Goal: Task Accomplishment & Management: Manage account settings

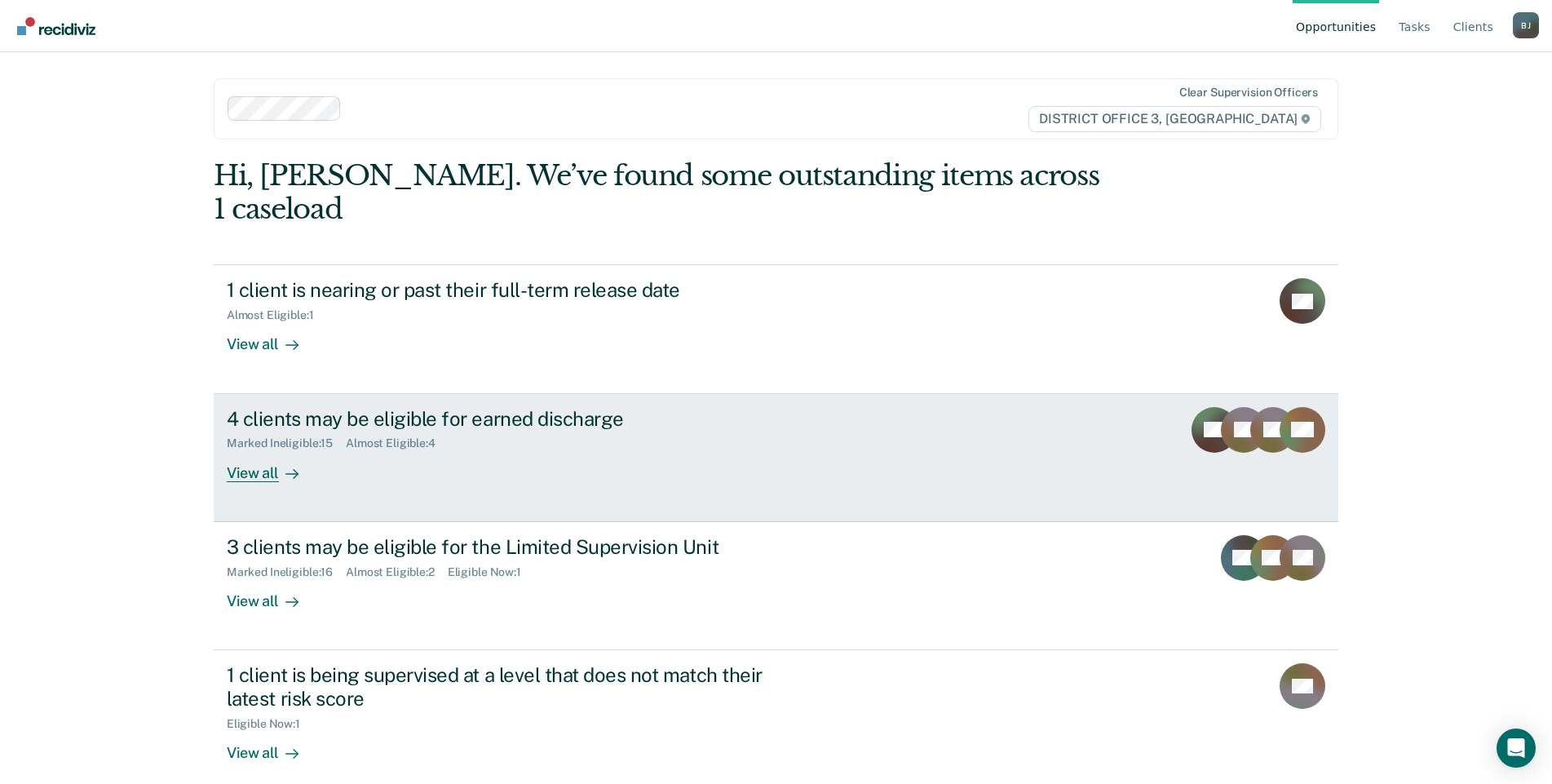
click at [241, 450] on div "View all" at bounding box center [272, 465] width 92 height 32
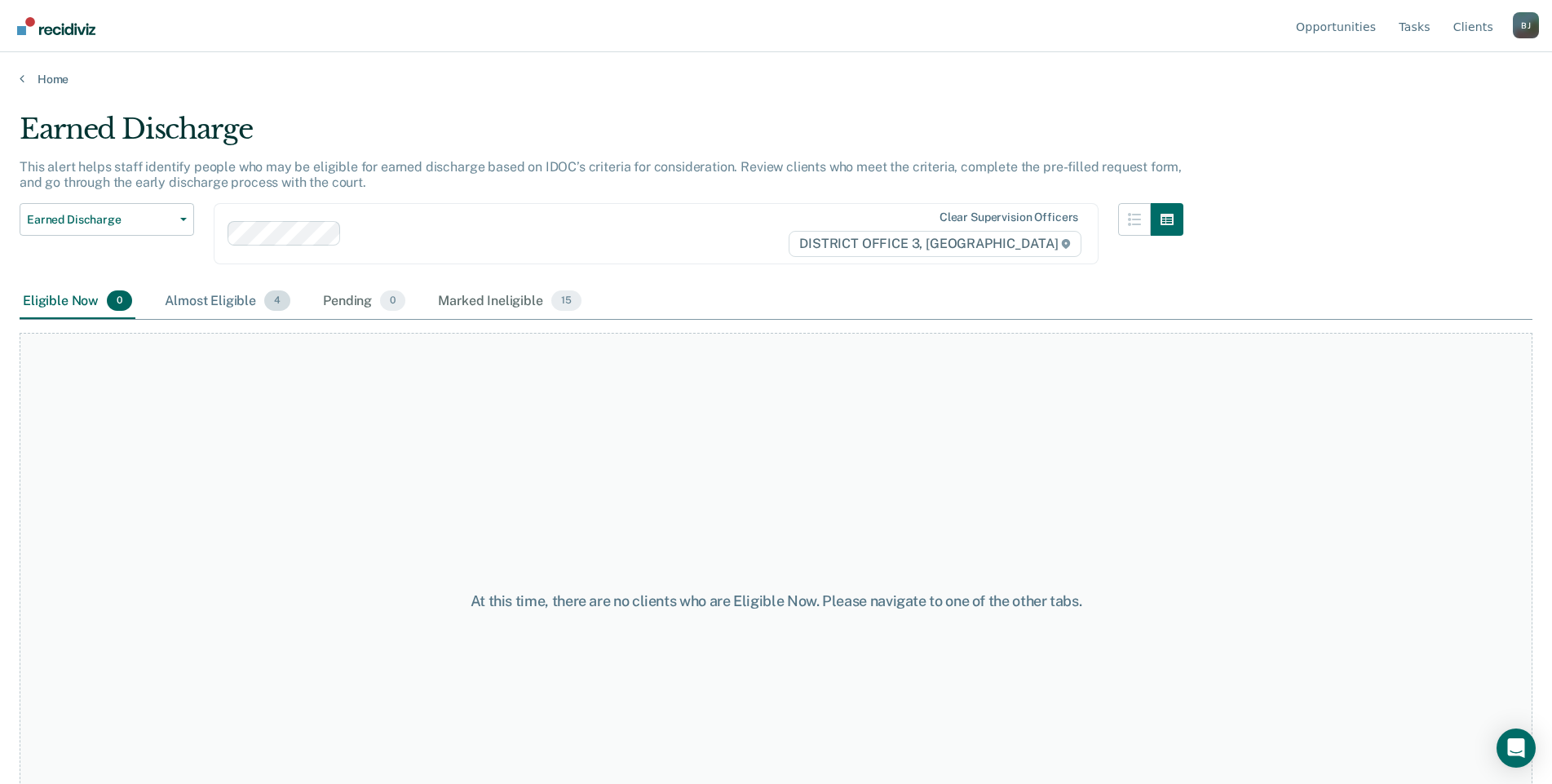
click at [226, 299] on div "Almost Eligible 4" at bounding box center [228, 302] width 132 height 36
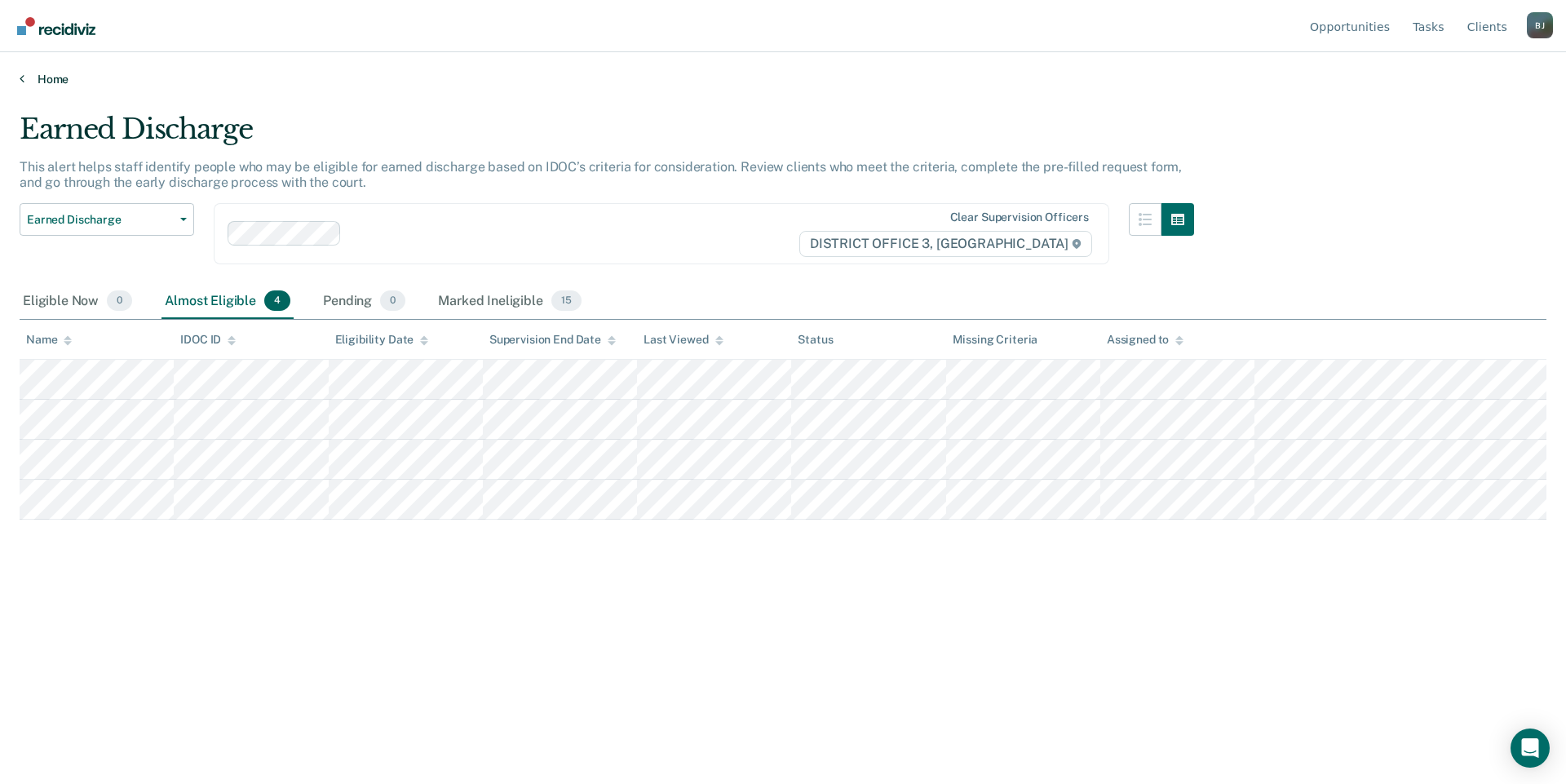
click at [22, 82] on icon at bounding box center [22, 78] width 5 height 13
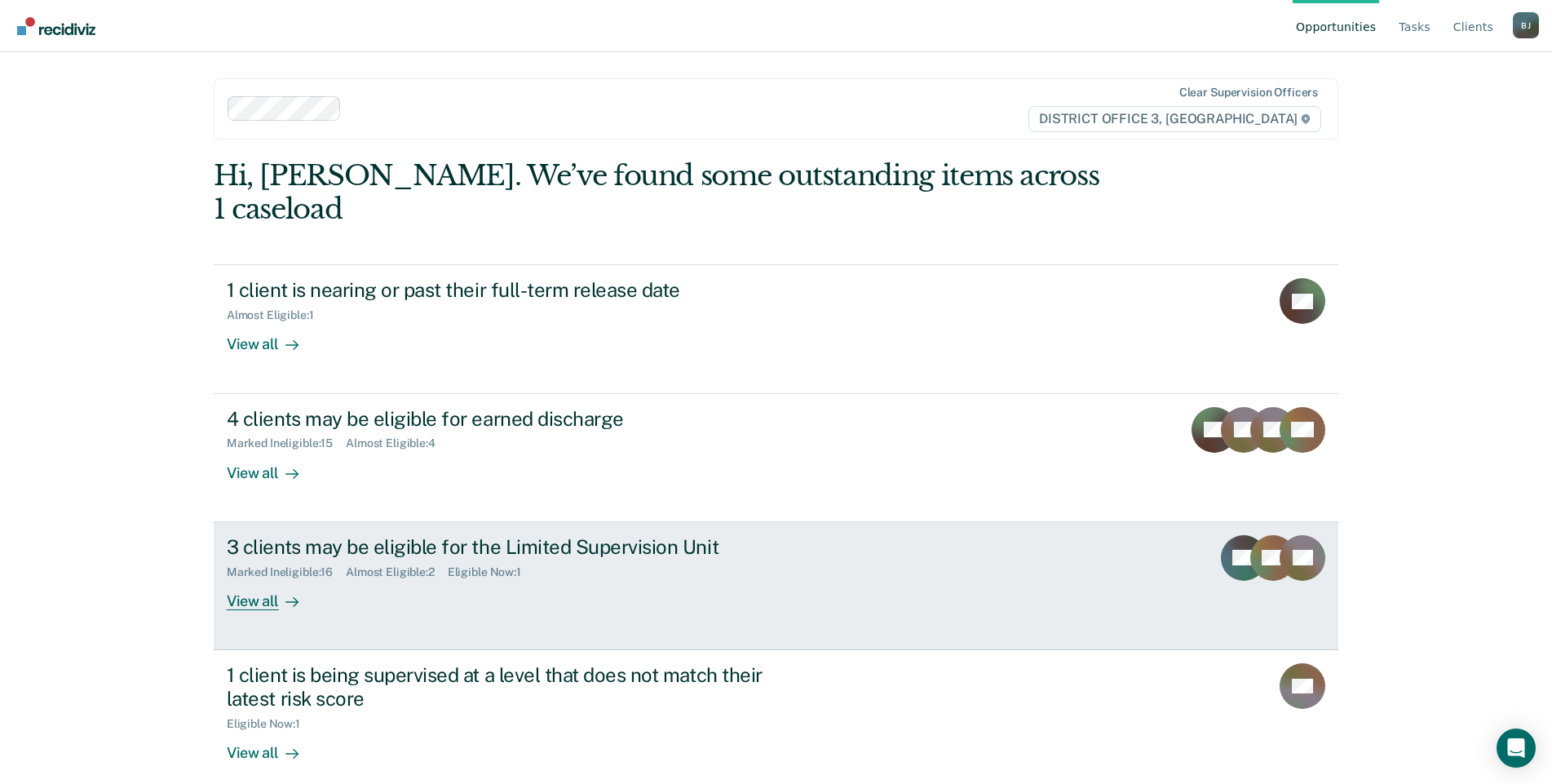
click at [543, 558] on div "Marked Ineligible : 16 Almost Eligible : 2 Eligible Now : 1" at bounding box center [513, 568] width 572 height 21
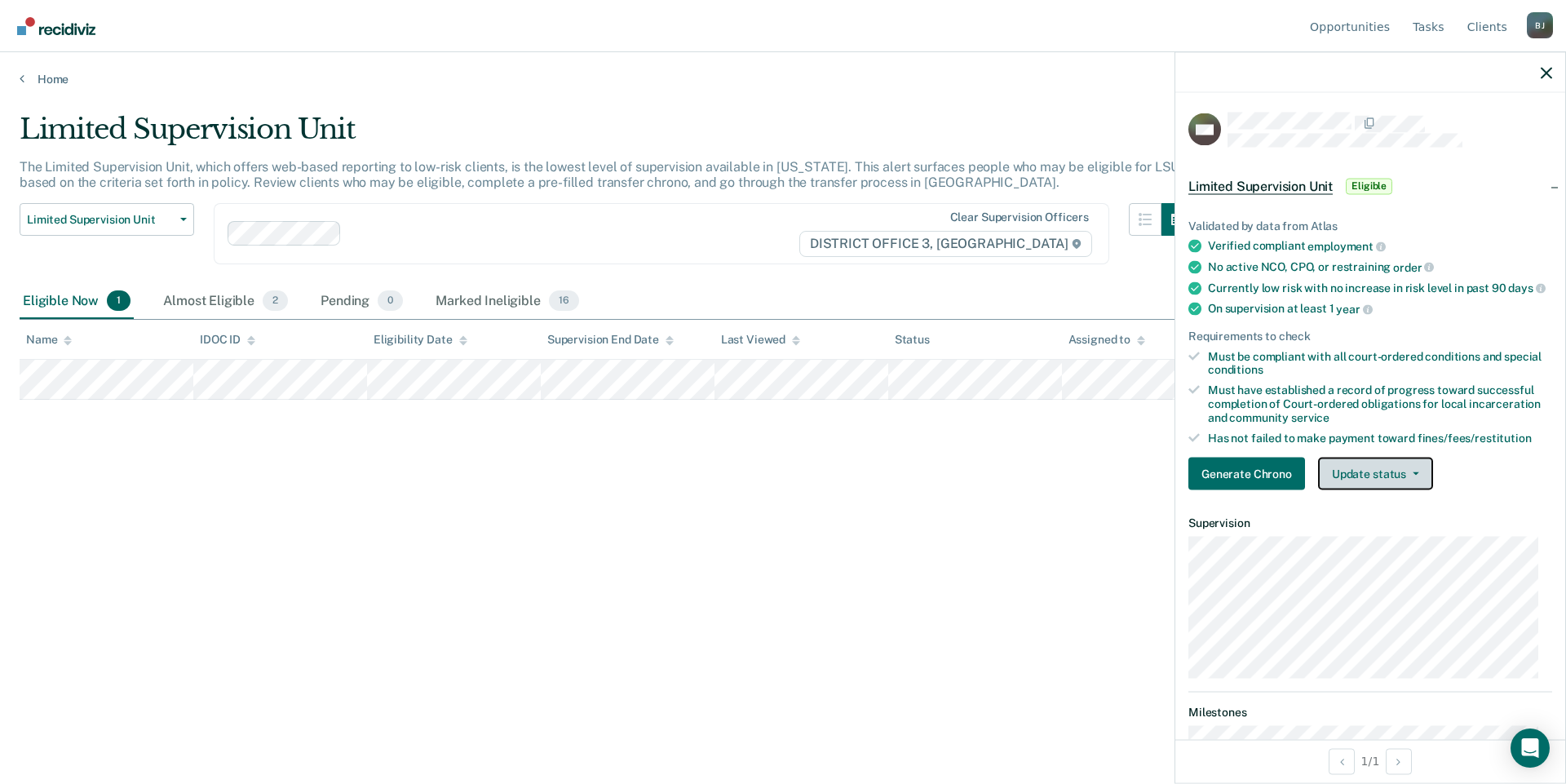
click at [1411, 489] on button "Update status" at bounding box center [1376, 473] width 115 height 33
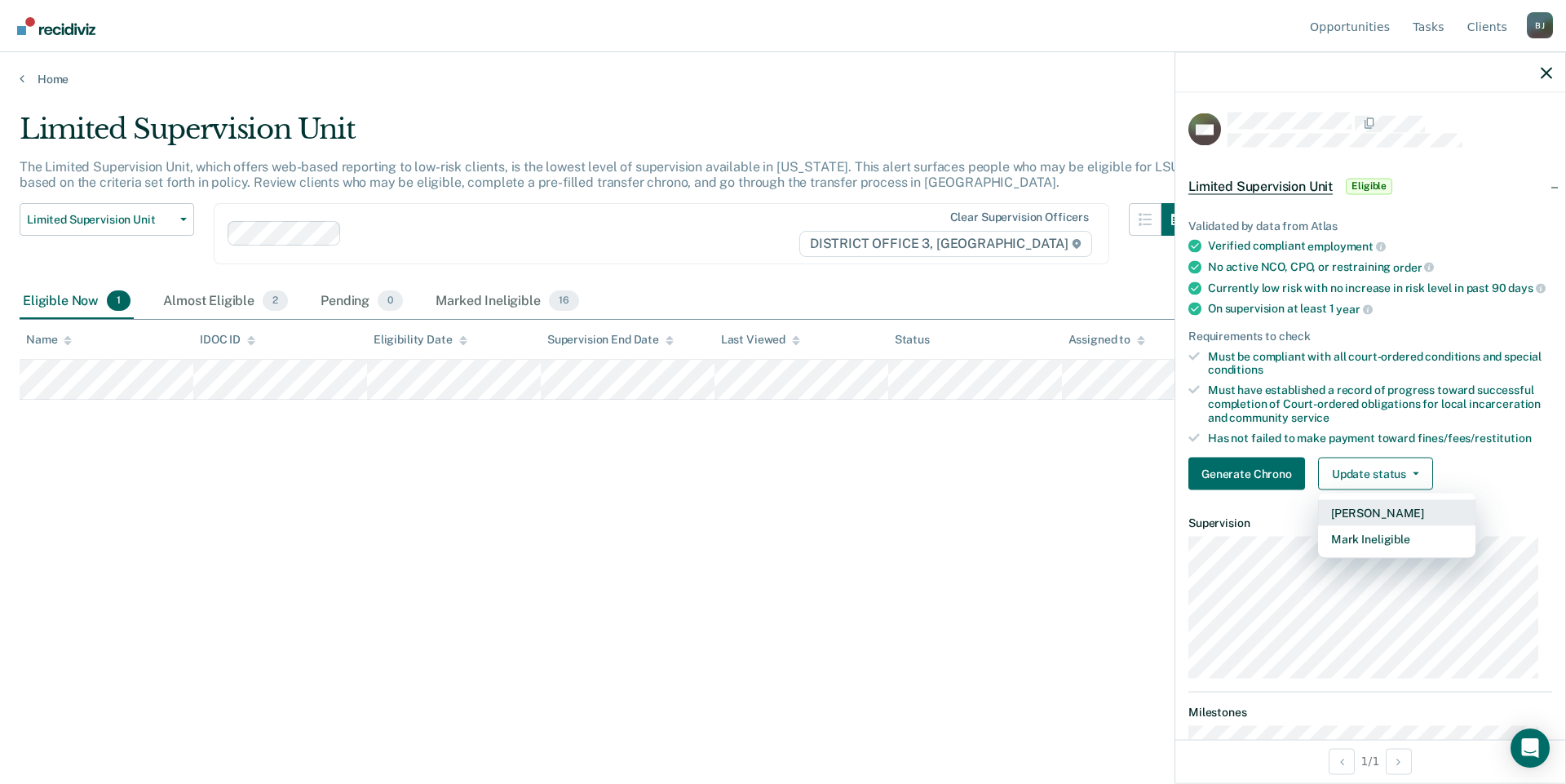
click at [1409, 526] on button "[PERSON_NAME]" at bounding box center [1397, 513] width 158 height 26
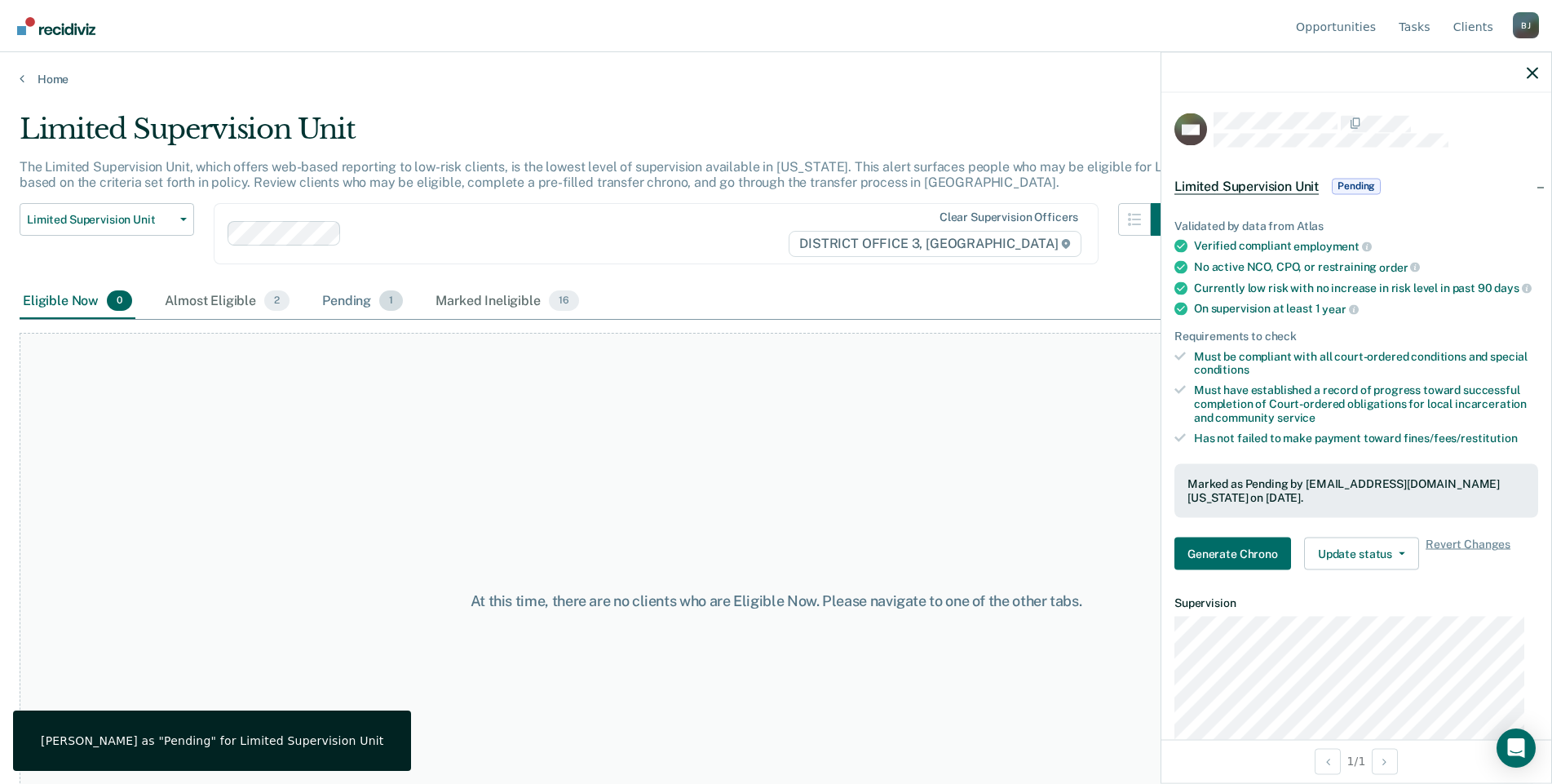
click at [338, 294] on div "Pending 1" at bounding box center [362, 302] width 87 height 36
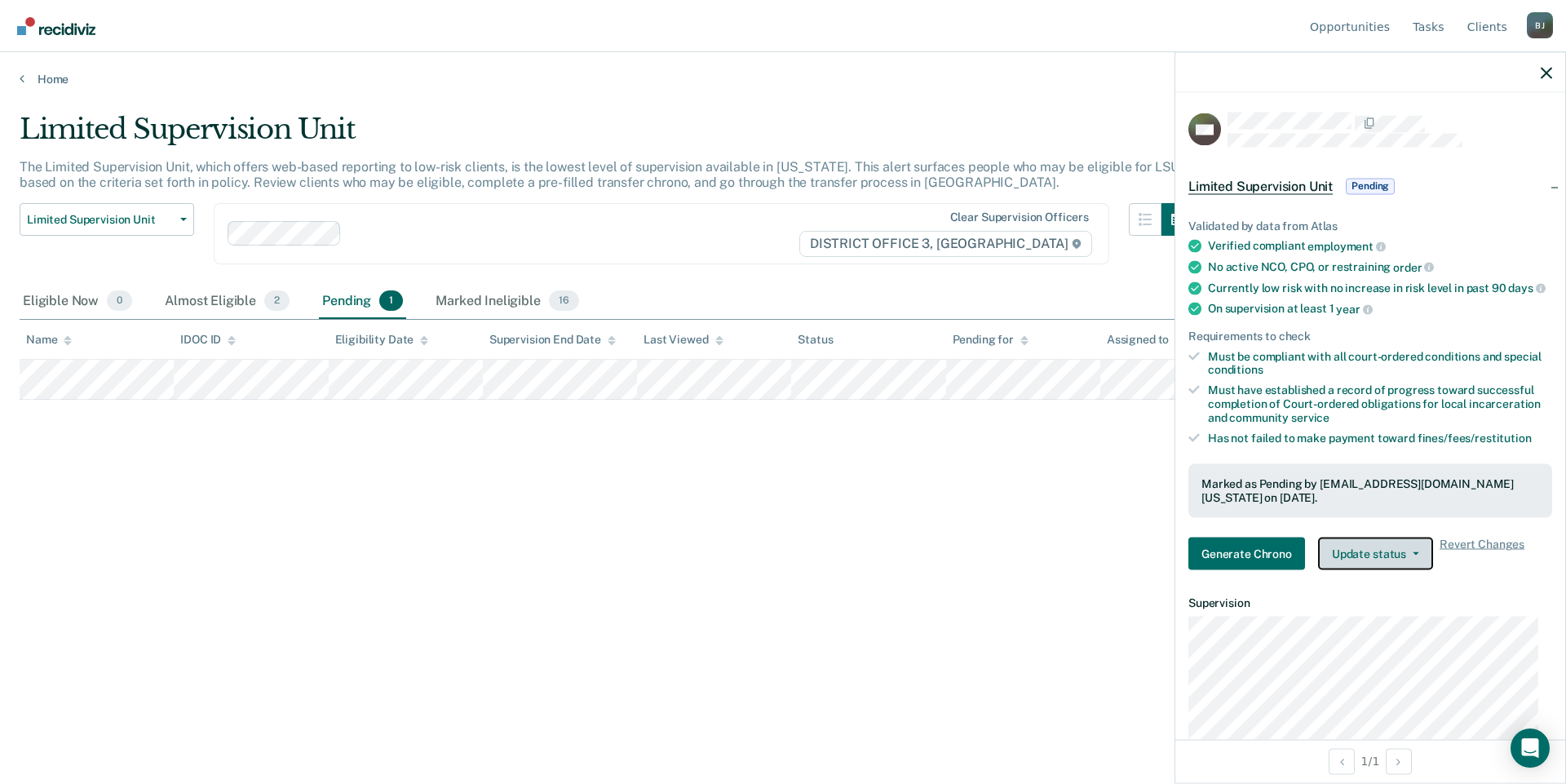
click at [1392, 562] on button "Update status" at bounding box center [1376, 552] width 115 height 33
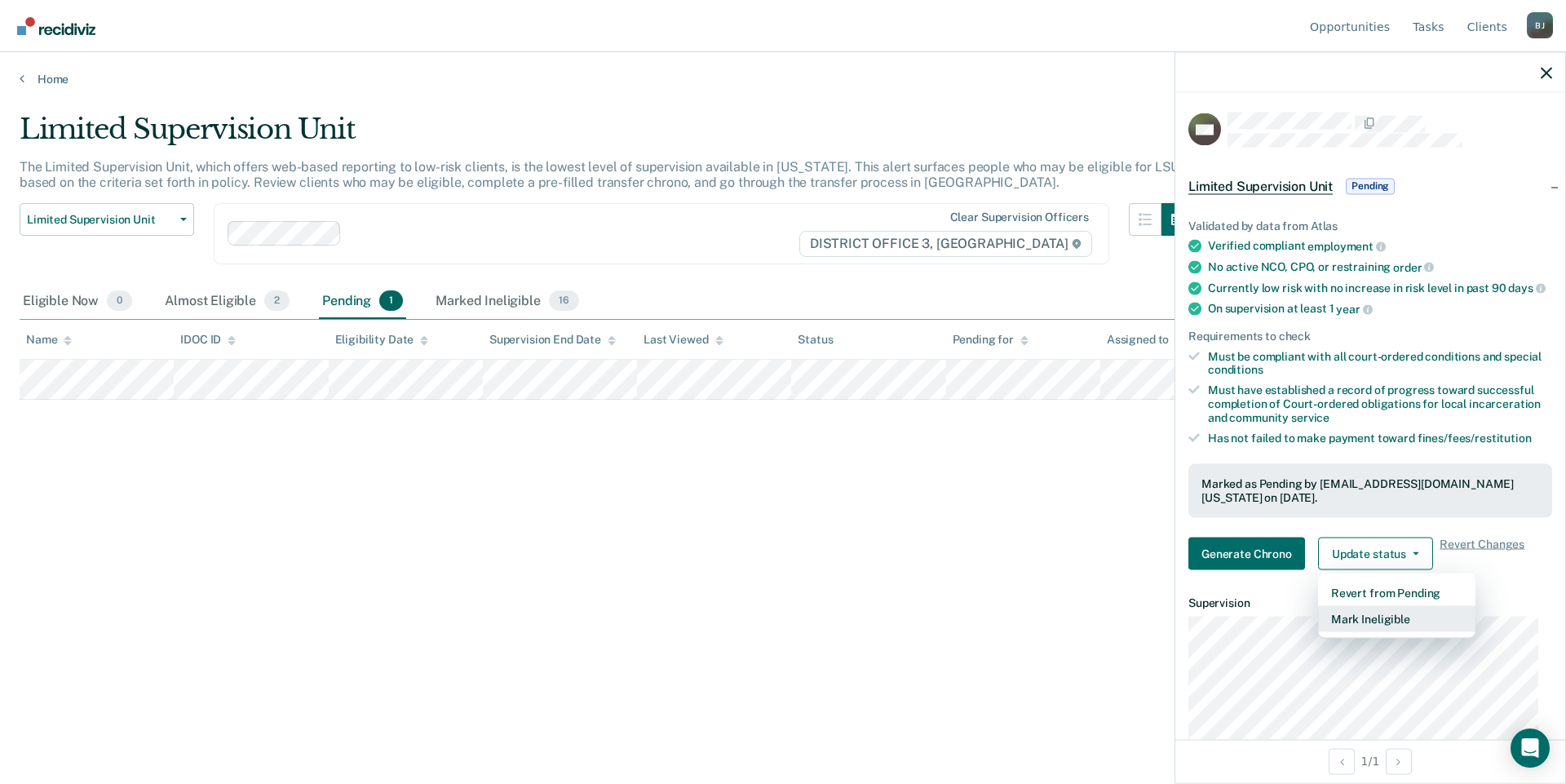
click at [1380, 622] on button "Mark Ineligible" at bounding box center [1397, 617] width 158 height 26
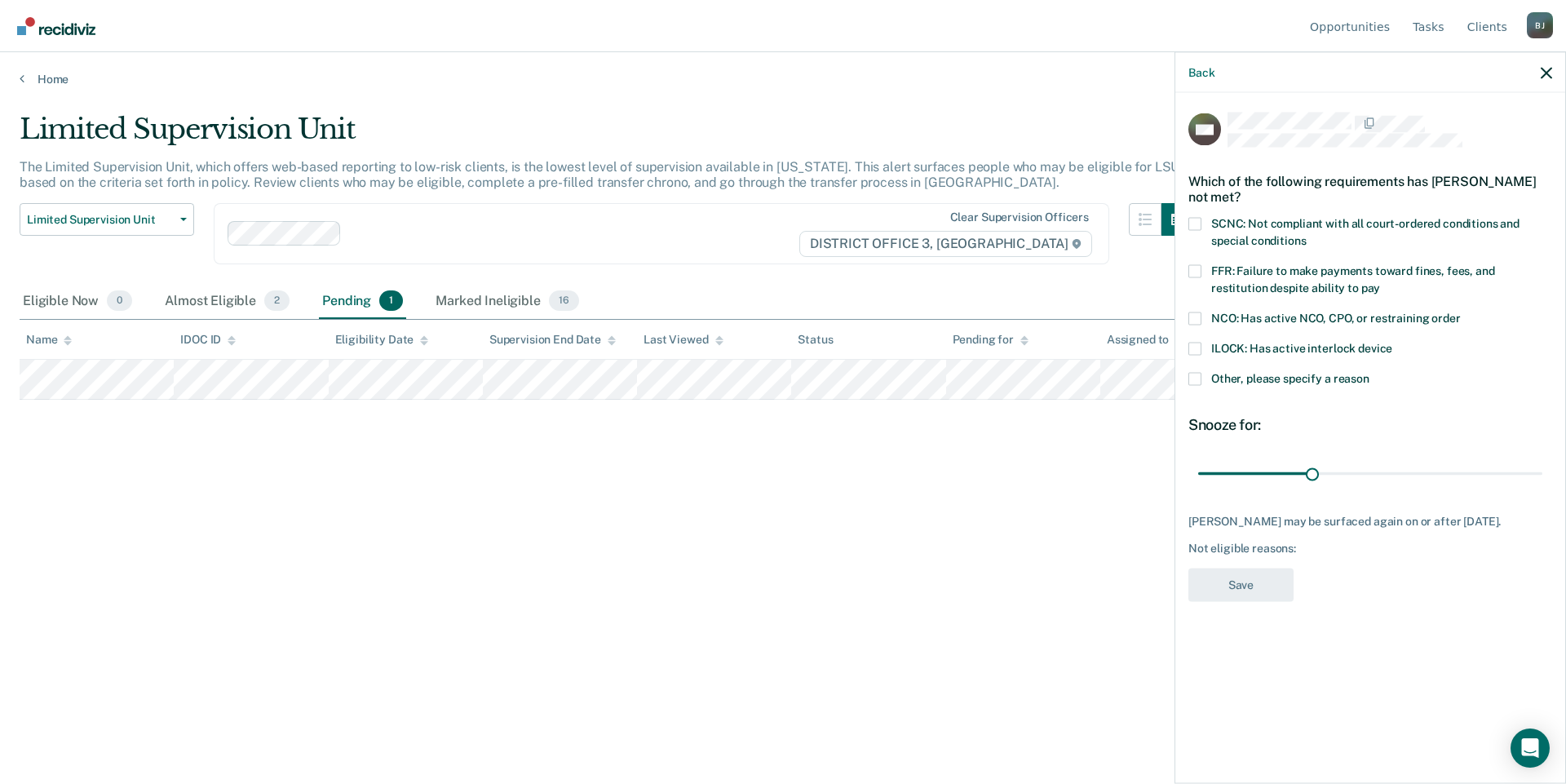
click at [1194, 379] on span at bounding box center [1195, 378] width 13 height 13
click at [1370, 372] on input "Other, please specify a reason" at bounding box center [1370, 372] width 0 height 0
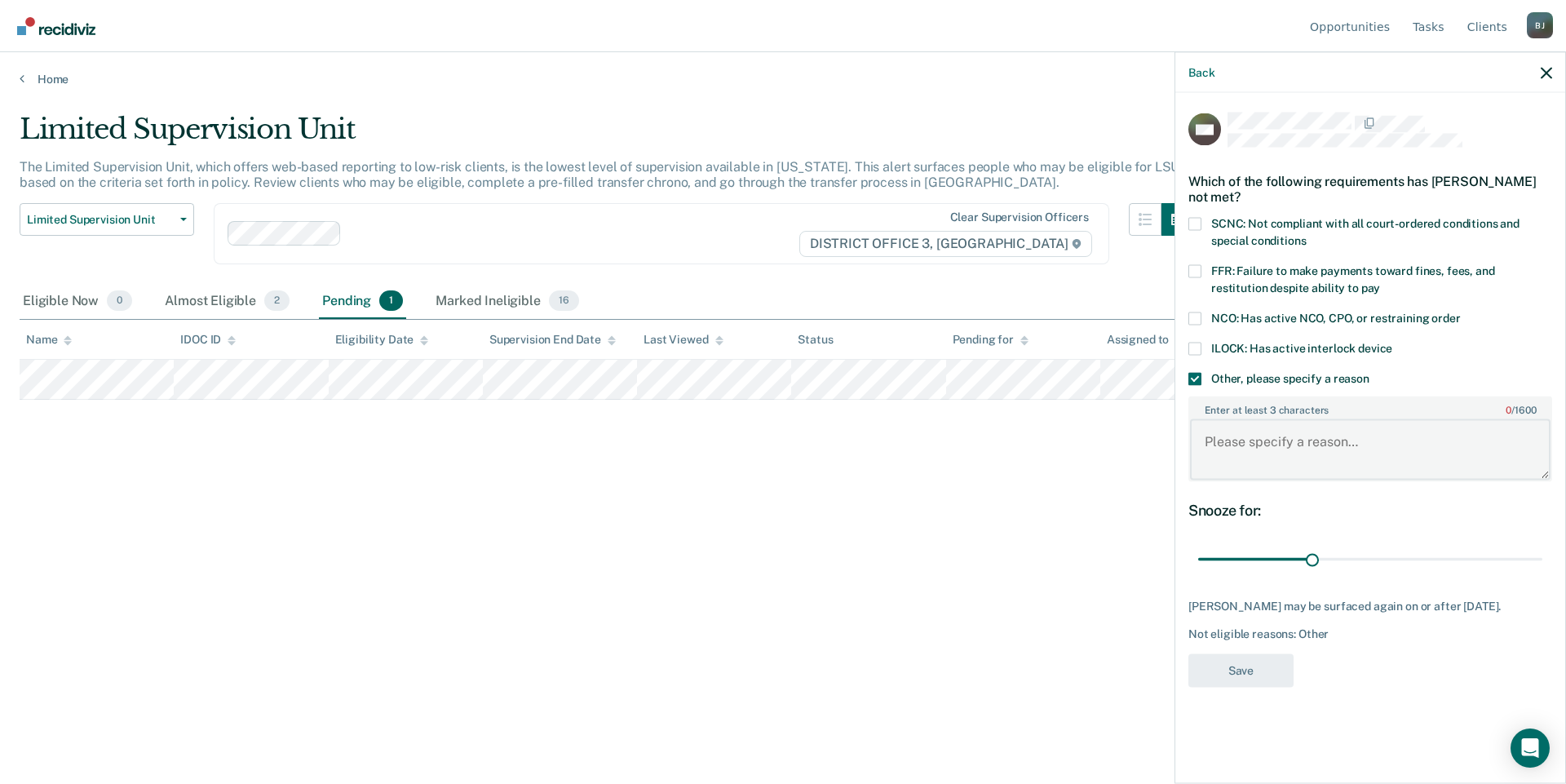
click at [1287, 445] on textarea "Enter at least 3 characters 0 / 1600" at bounding box center [1370, 449] width 360 height 60
type textarea "No longer on my caseload. She is on LSU"
click at [1265, 662] on div "MR Which of the following requirements has [PERSON_NAME] not met? SCNC: Not com…" at bounding box center [1371, 404] width 364 height 584
click at [1265, 671] on button "Save" at bounding box center [1241, 670] width 106 height 34
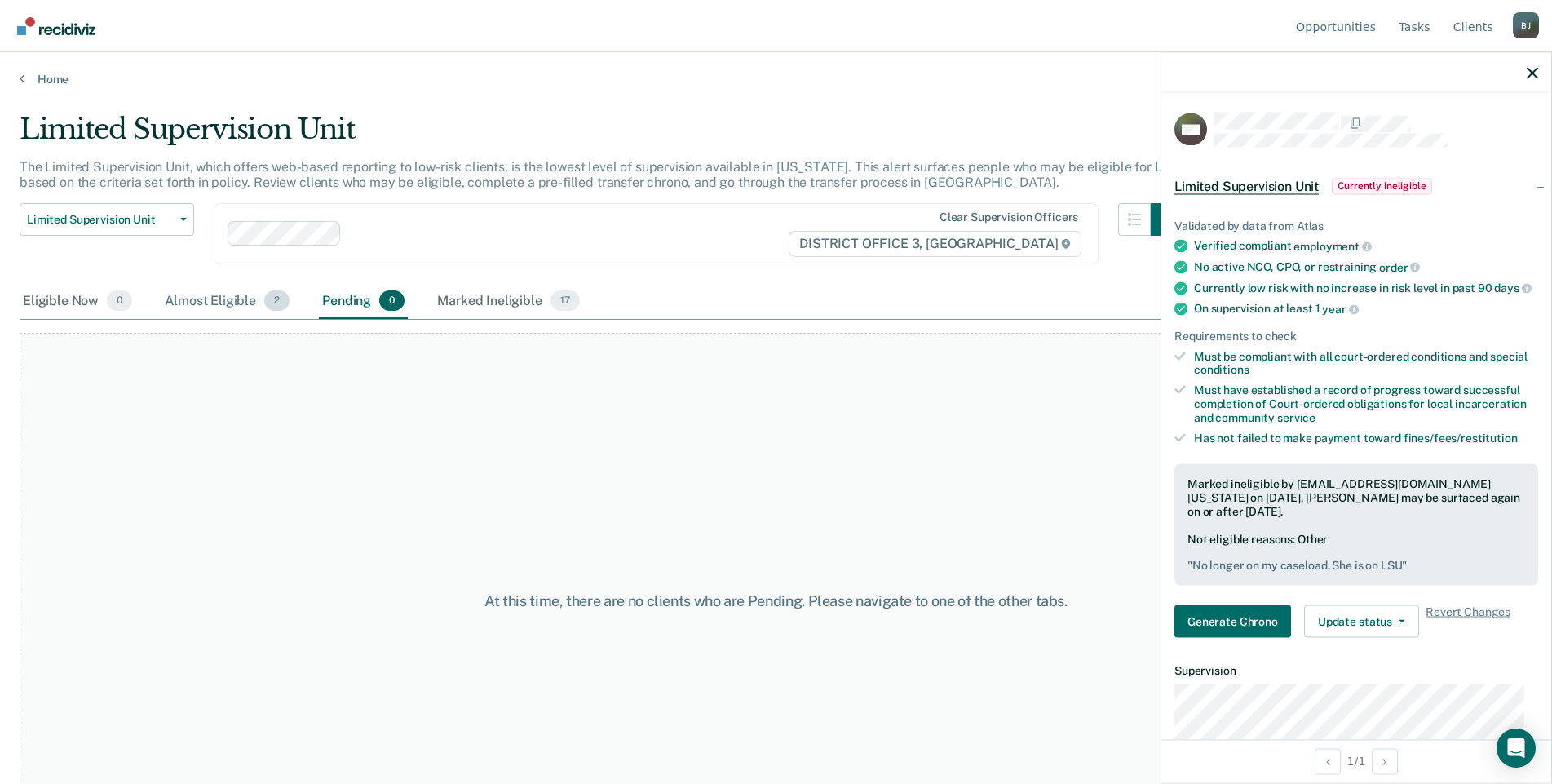
click at [219, 303] on div "Almost Eligible 2" at bounding box center [227, 302] width 131 height 36
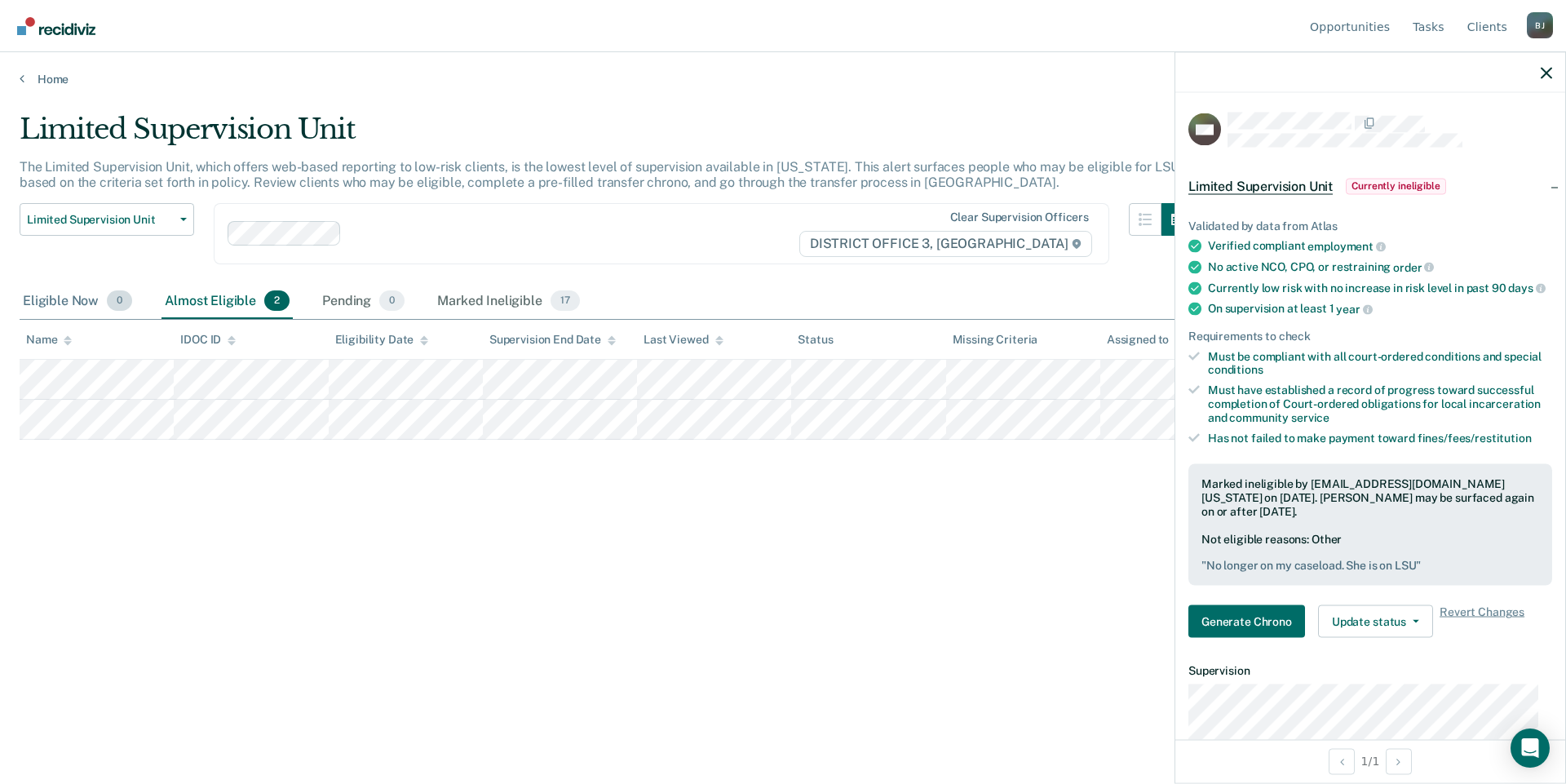
click at [60, 302] on div "Eligible Now 0" at bounding box center [77, 302] width 115 height 36
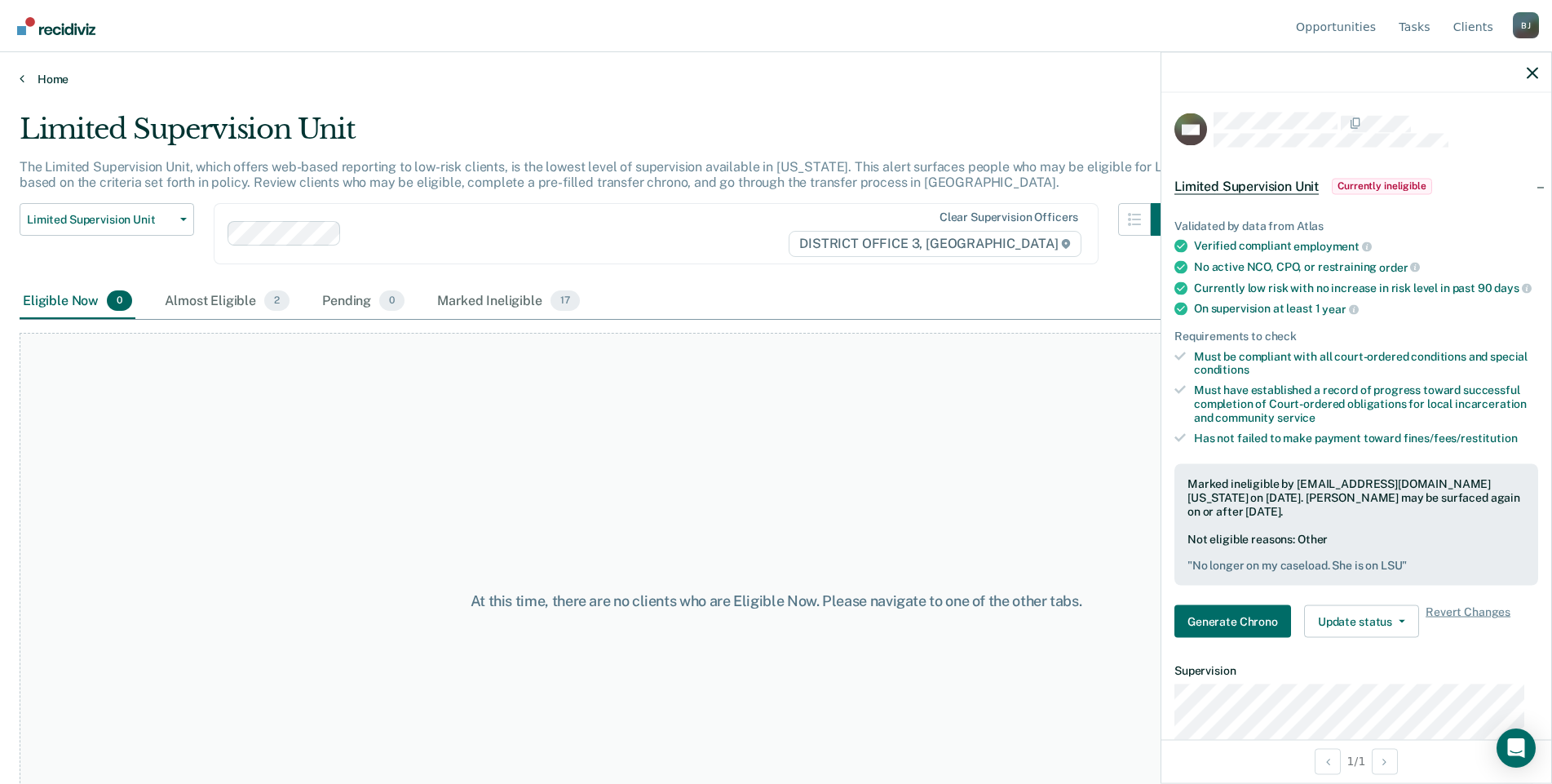
click at [54, 73] on link "Home" at bounding box center [776, 79] width 1514 height 15
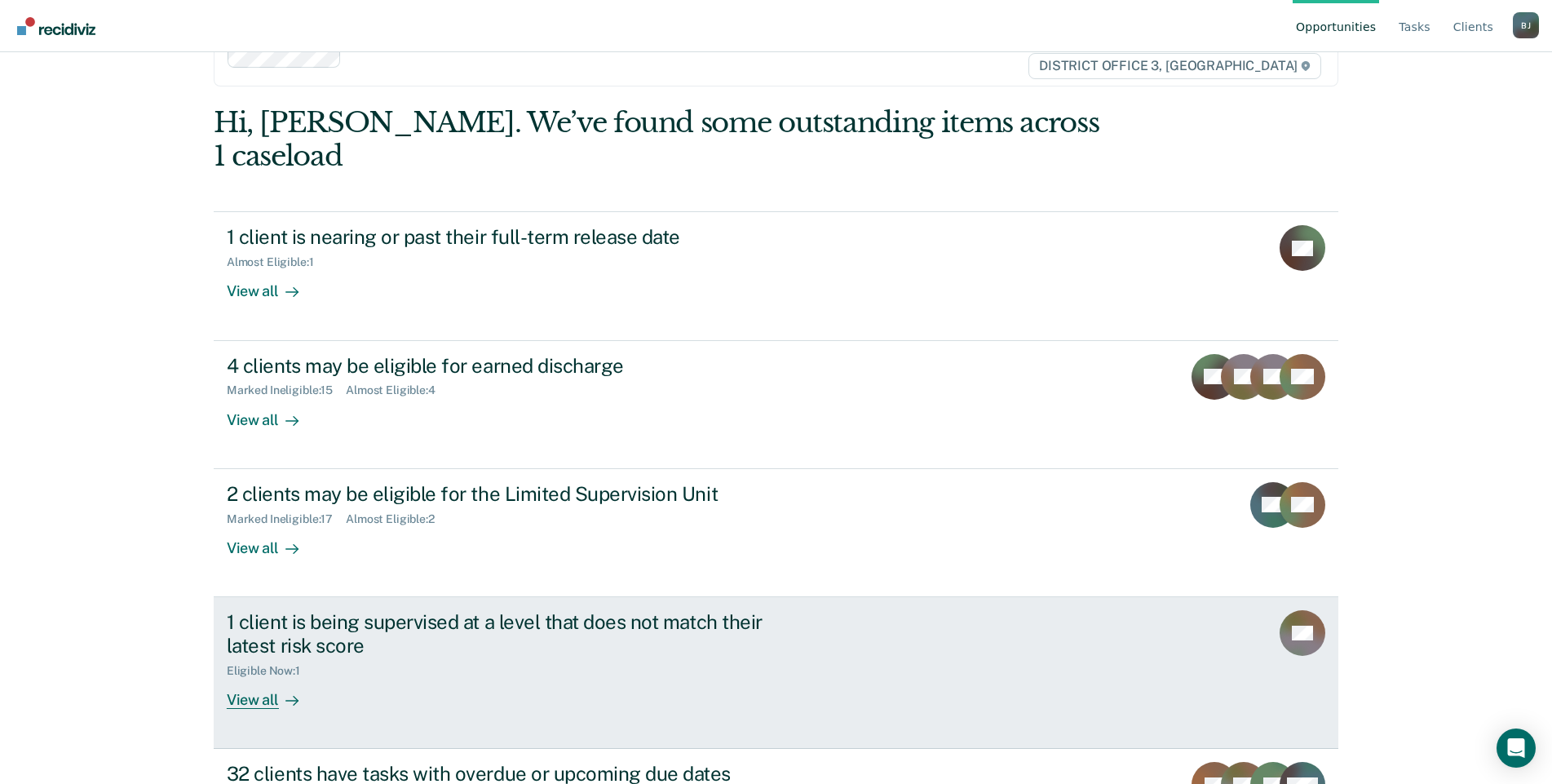
scroll to position [112, 0]
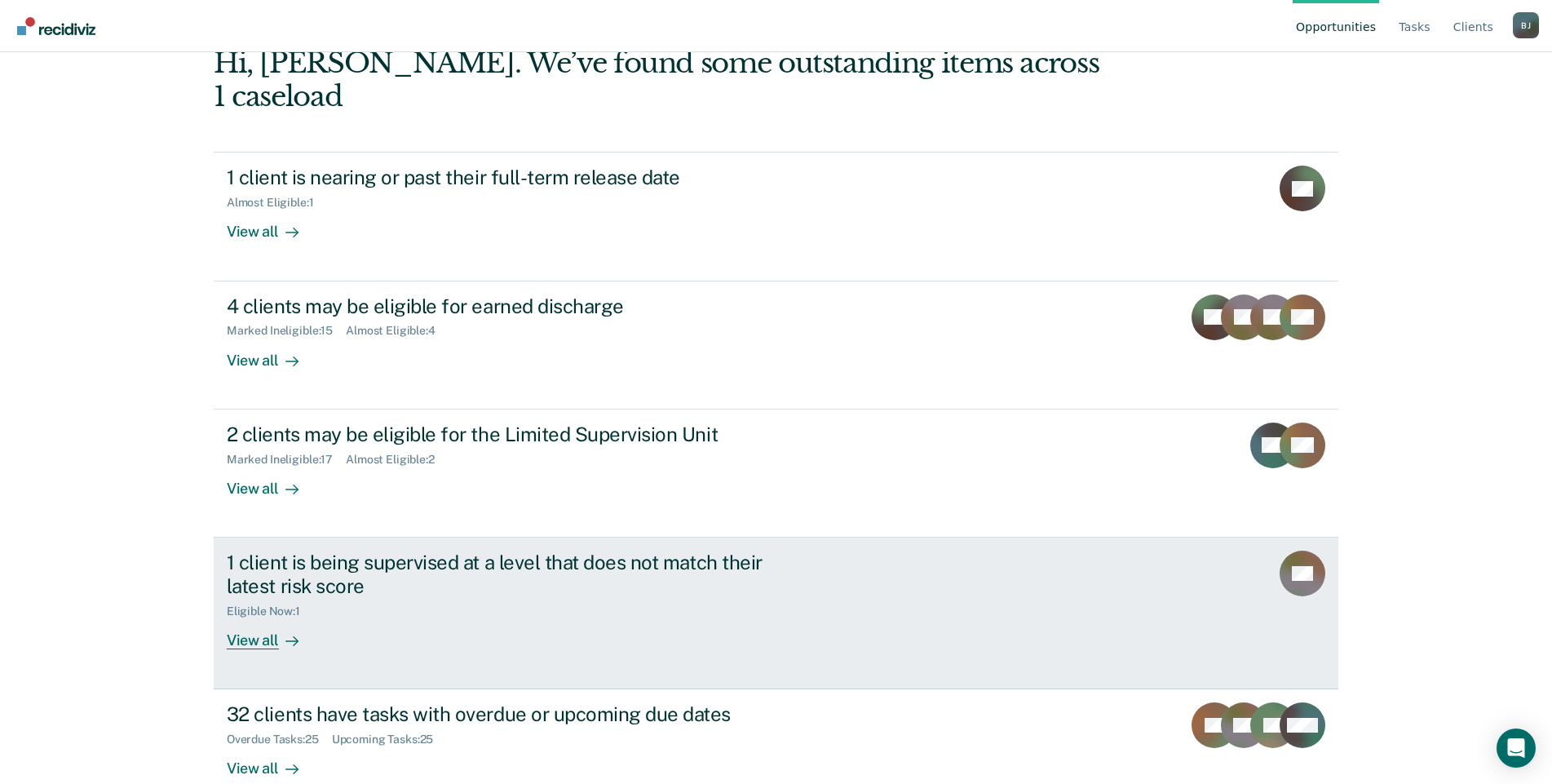
click at [572, 598] on div "Eligible Now : 1" at bounding box center [513, 607] width 572 height 21
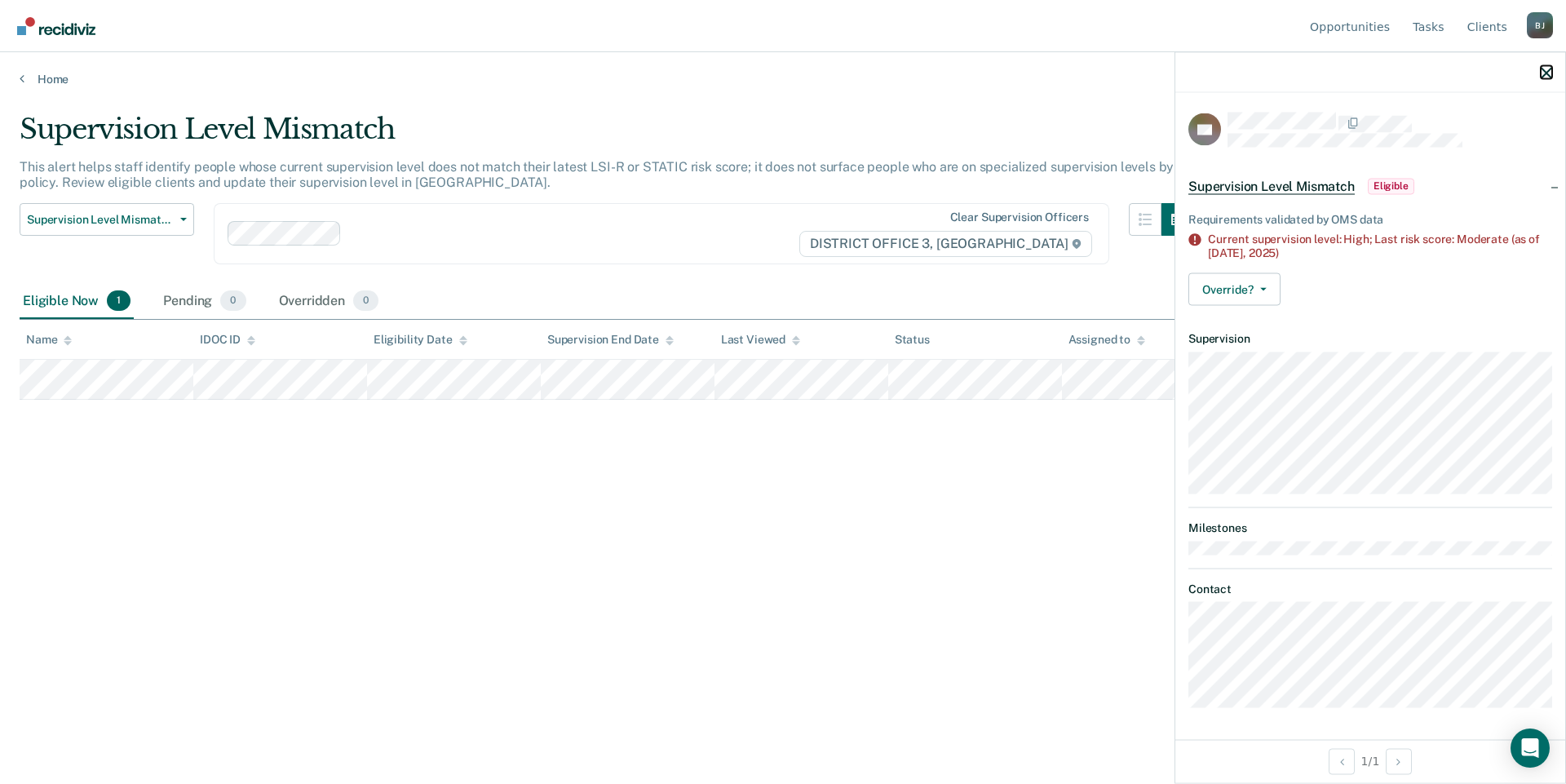
click at [1542, 72] on icon "button" at bounding box center [1547, 73] width 12 height 12
click at [1264, 287] on icon "button" at bounding box center [1263, 288] width 7 height 3
click at [1260, 342] on button "[PERSON_NAME]" at bounding box center [1268, 354] width 158 height 26
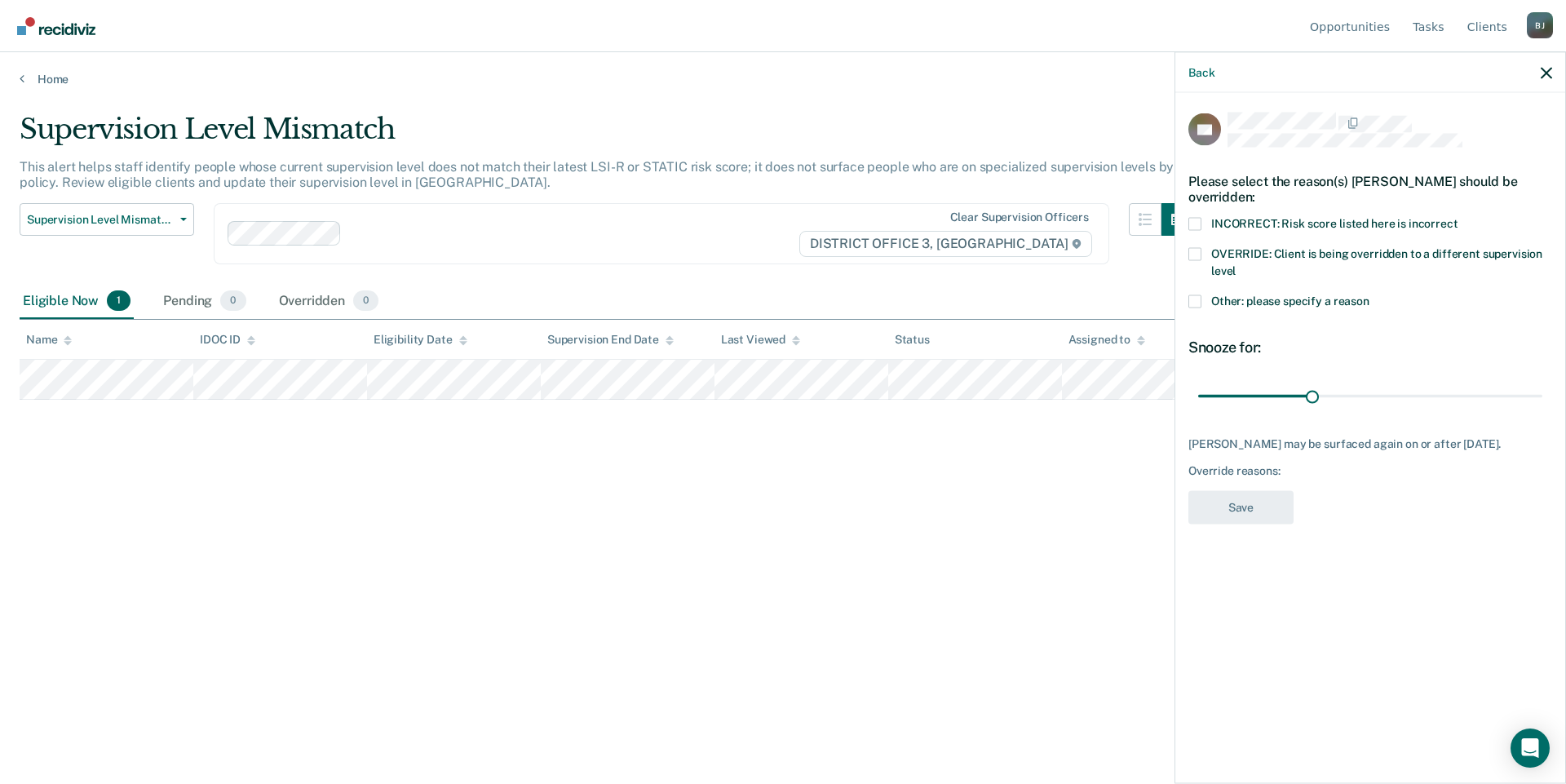
click at [1202, 300] on label "Other: please specify a reason" at bounding box center [1371, 302] width 364 height 17
click at [1370, 294] on input "Other: please specify a reason" at bounding box center [1370, 294] width 0 height 0
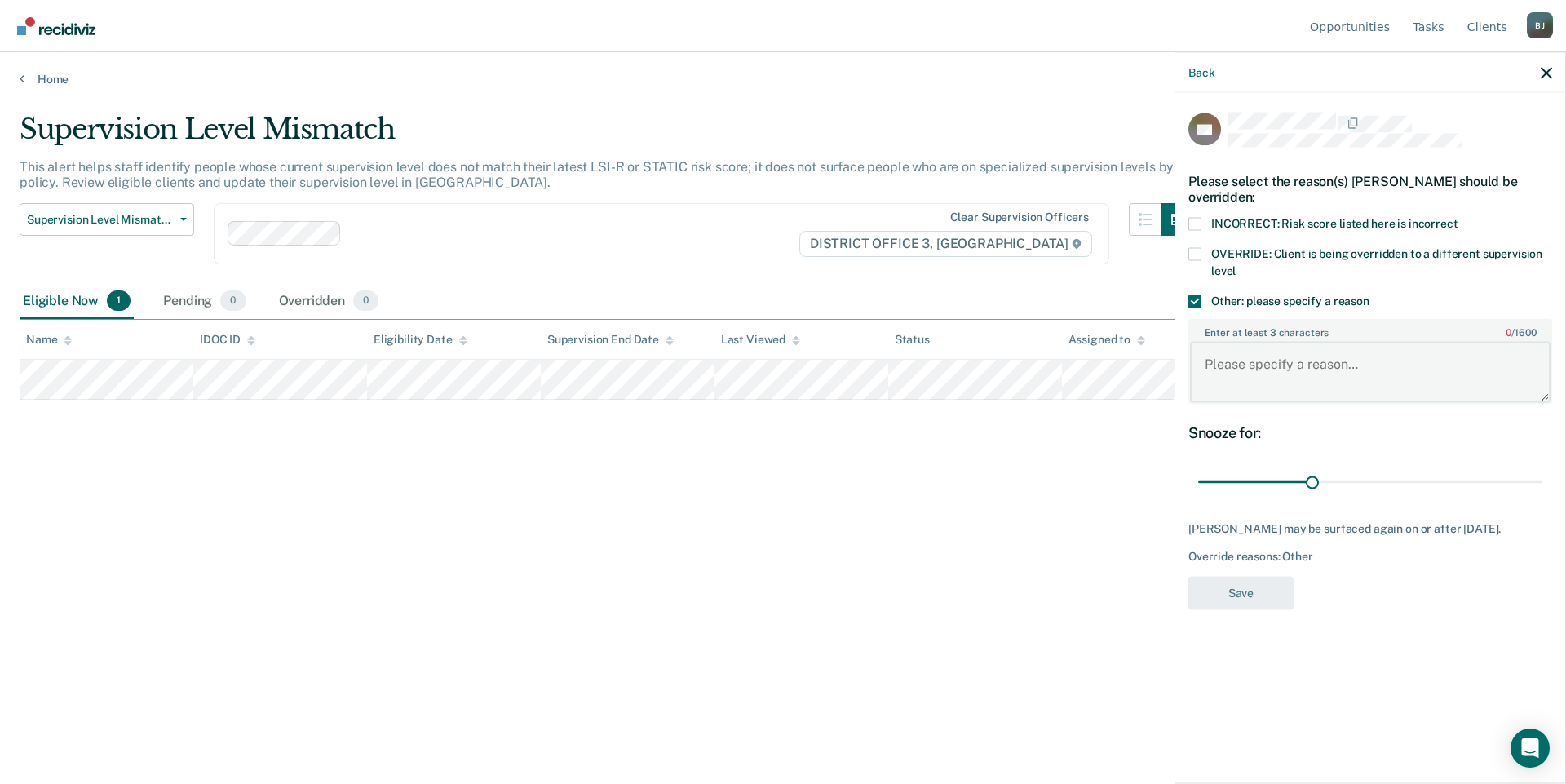
click at [1265, 376] on textarea "Enter at least 3 characters 0 / 1600" at bounding box center [1370, 371] width 360 height 60
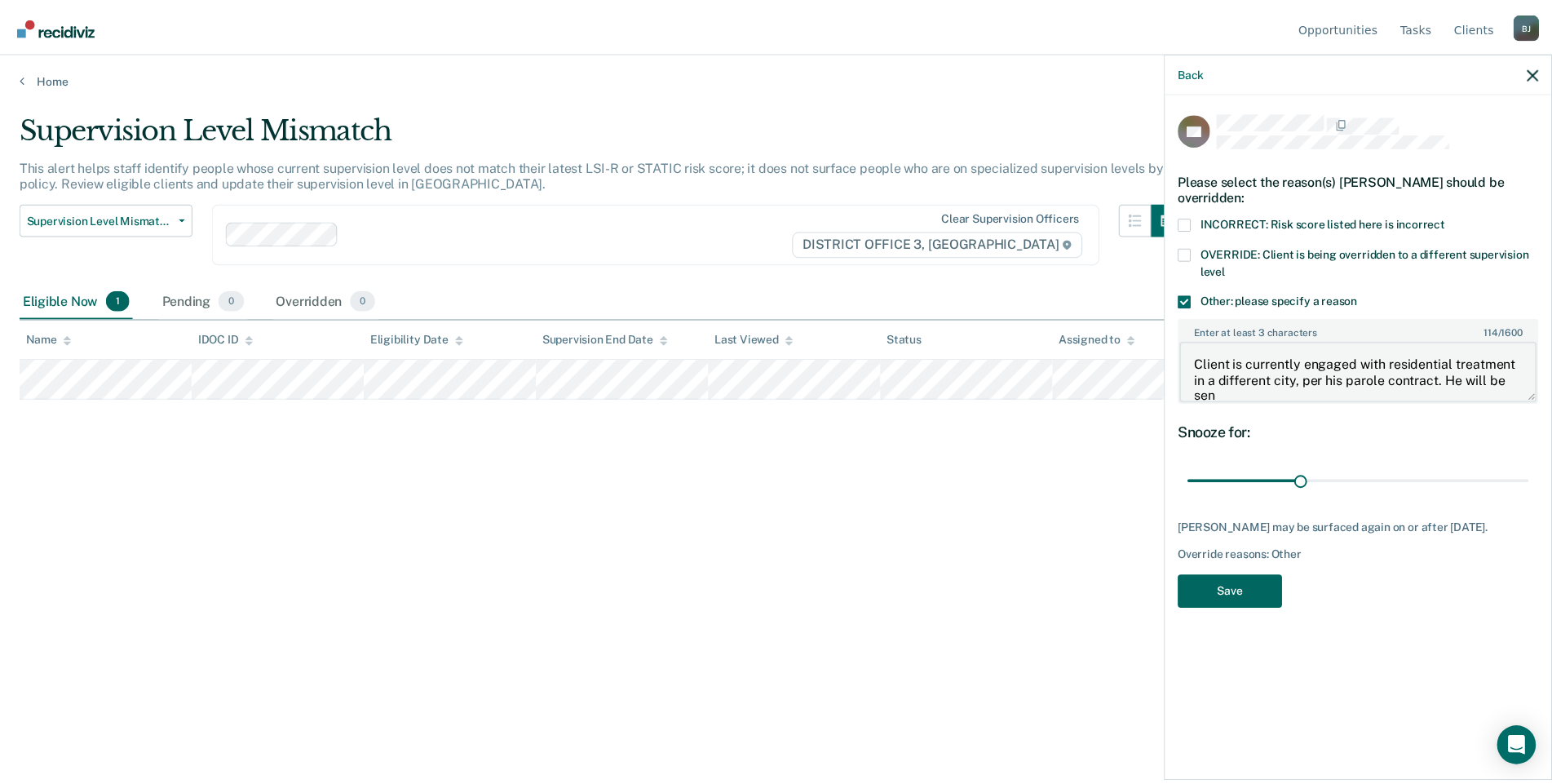
scroll to position [2, 0]
type textarea "Client is currently engaged with residential treatment in a different city, per…"
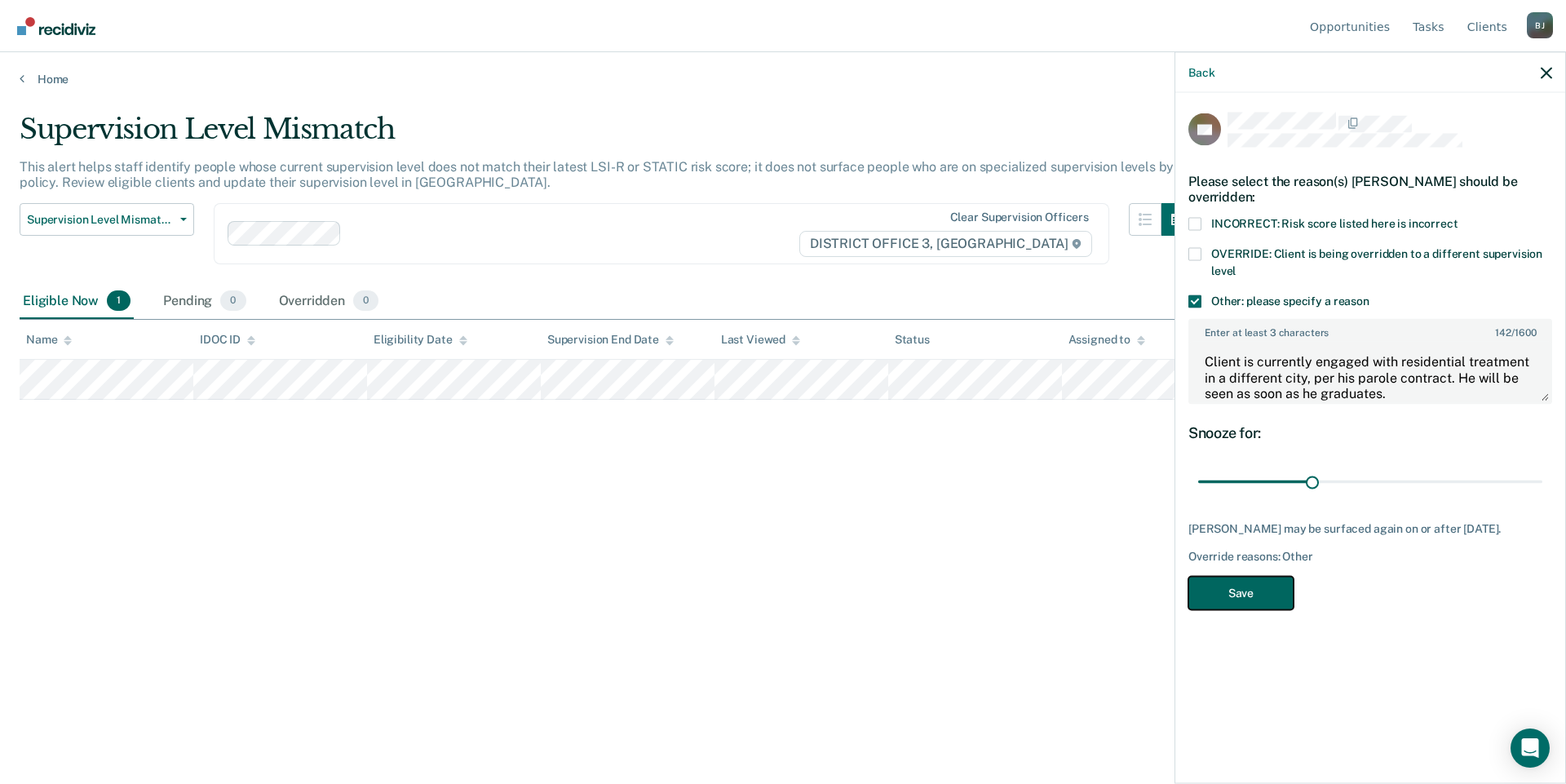
click at [1270, 592] on button "Save" at bounding box center [1241, 593] width 106 height 34
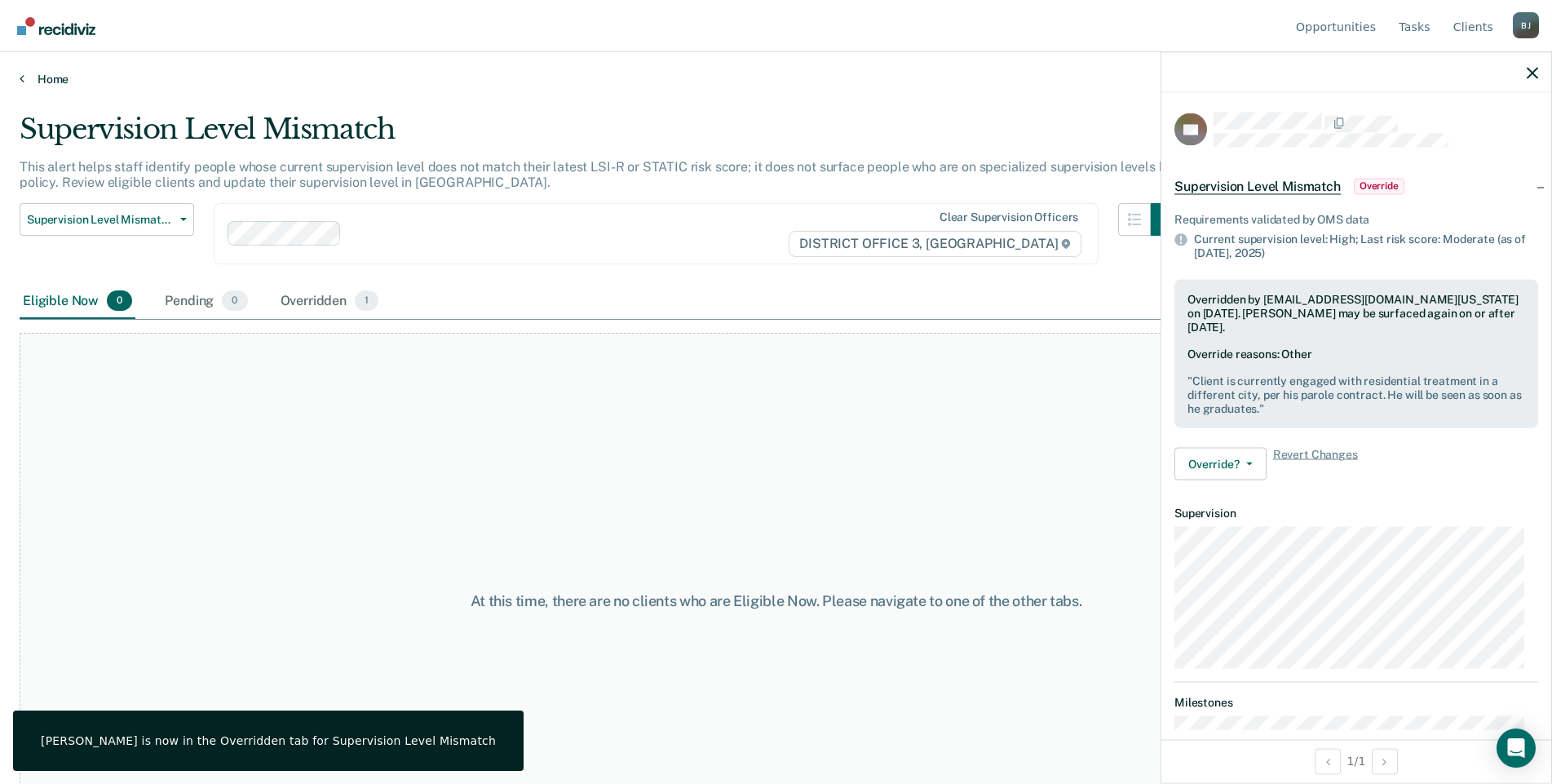
click at [41, 83] on link "Home" at bounding box center [776, 79] width 1514 height 15
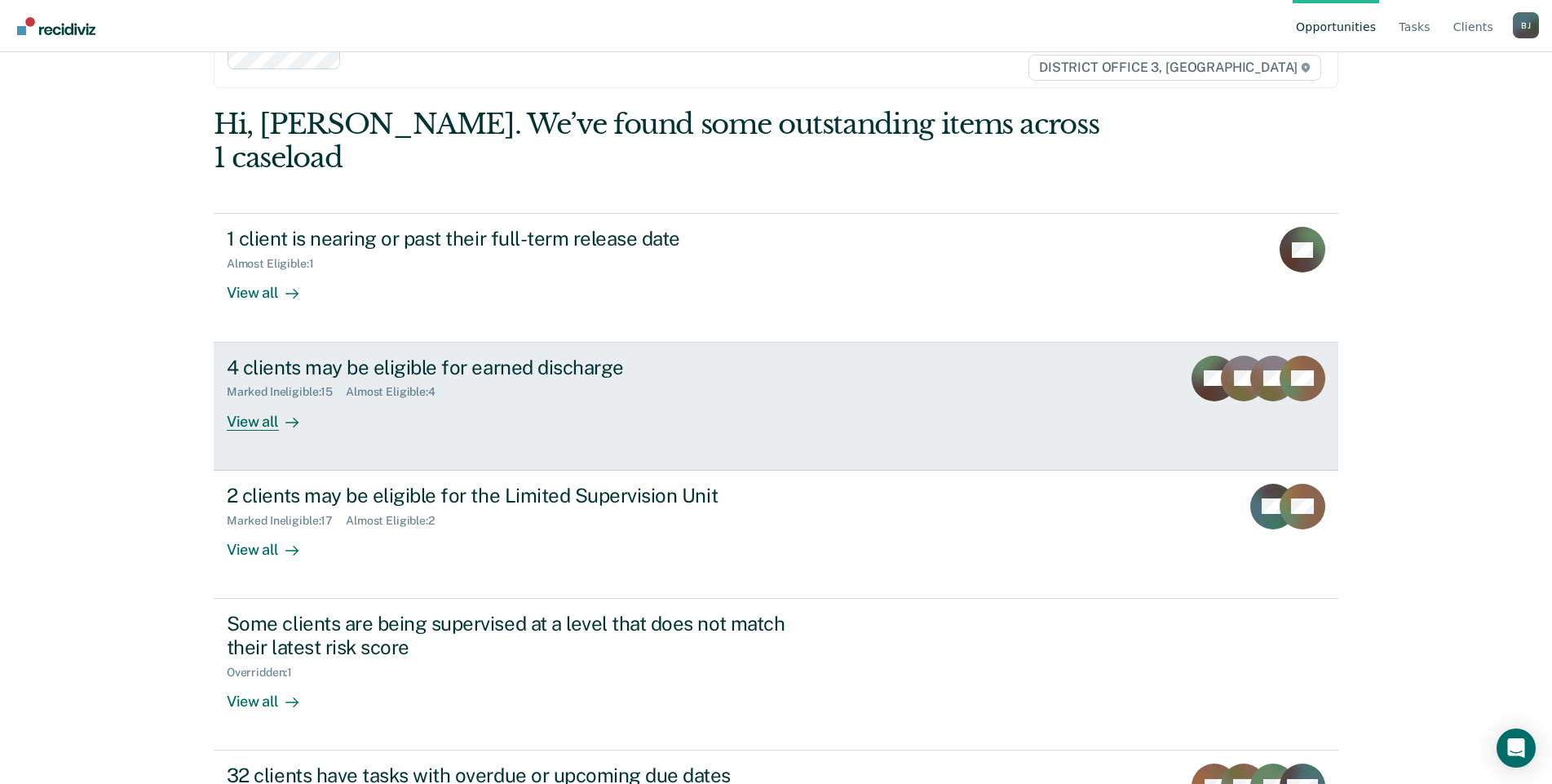
scroll to position [112, 0]
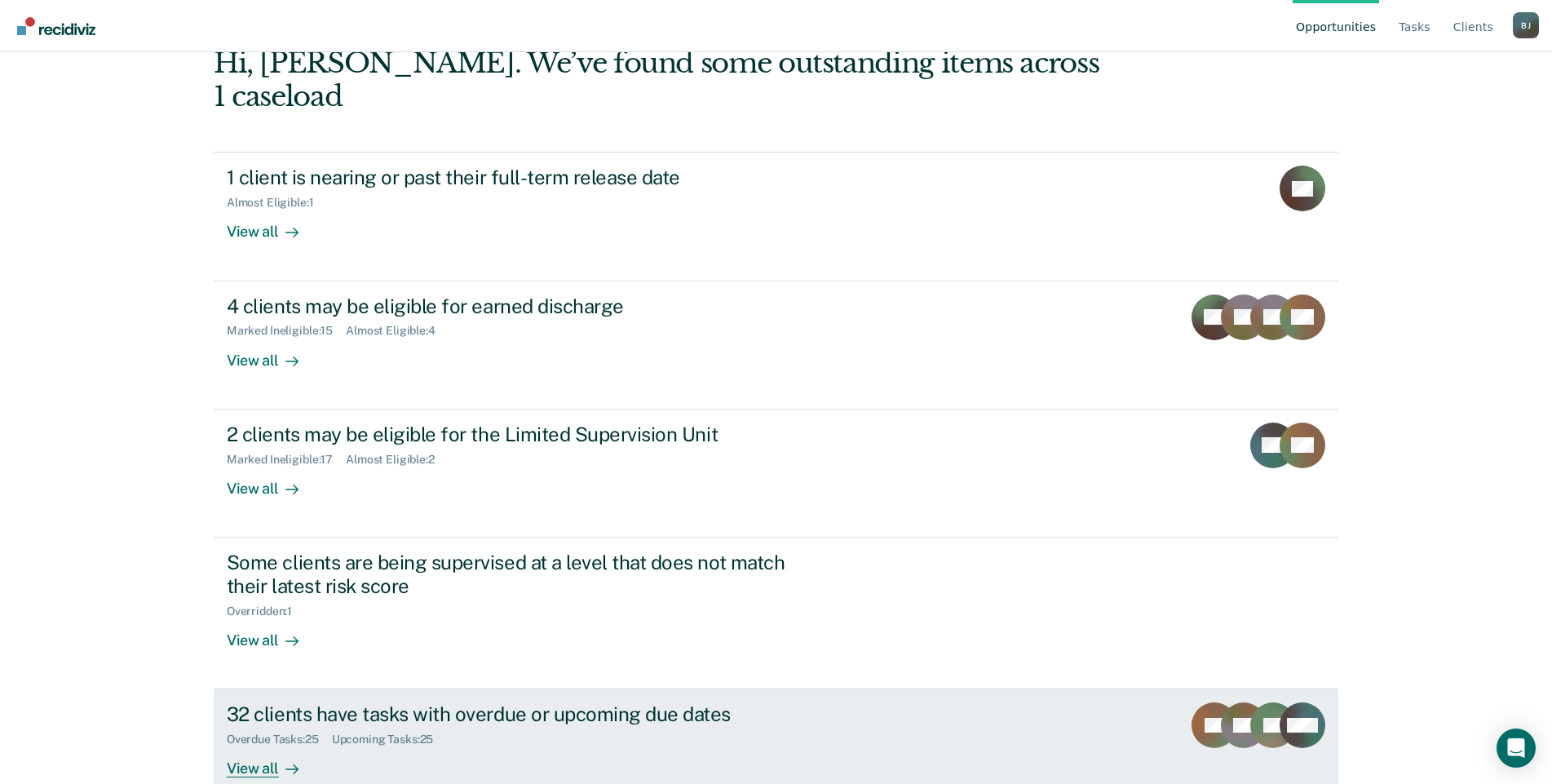
click at [596, 726] on div "Overdue Tasks : 25 Upcoming Tasks : 25" at bounding box center [513, 736] width 572 height 21
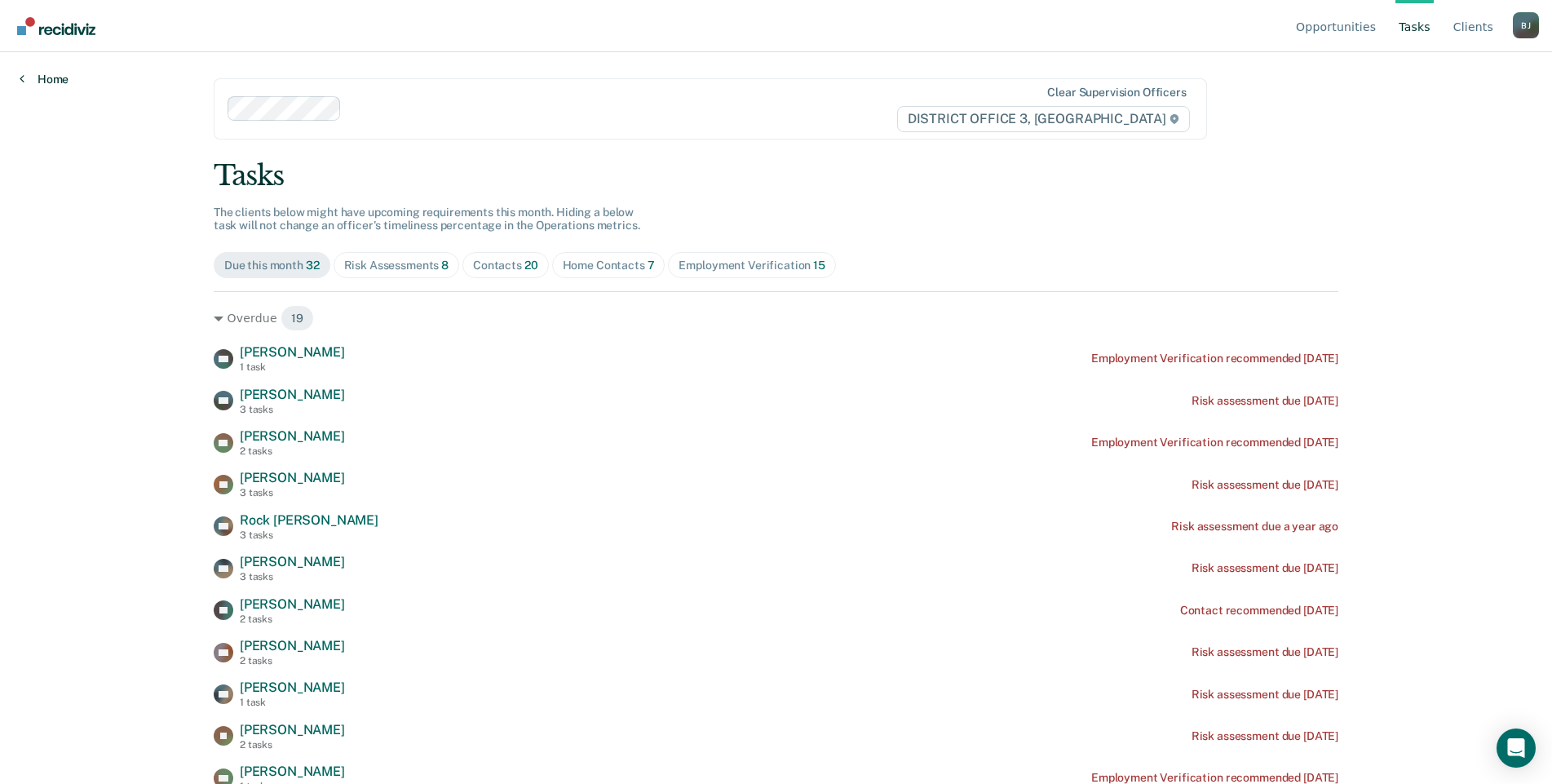
click at [45, 77] on link "Home" at bounding box center [44, 79] width 49 height 15
